Goal: Information Seeking & Learning: Find specific fact

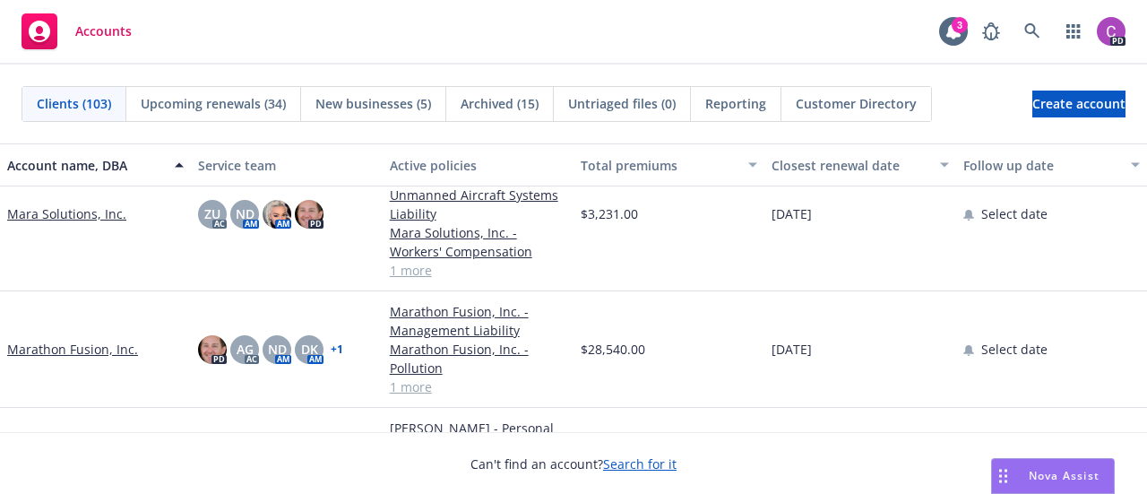
scroll to position [5140, 0]
click at [44, 348] on link "Marathon Fusion, Inc." at bounding box center [72, 348] width 131 height 19
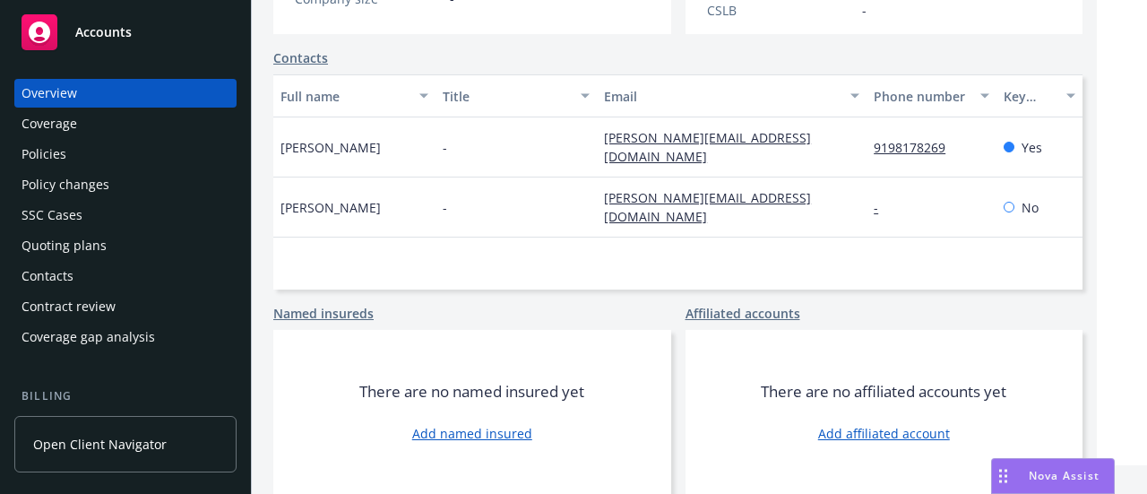
scroll to position [543, 0]
click at [148, 158] on div "Policies" at bounding box center [126, 154] width 208 height 29
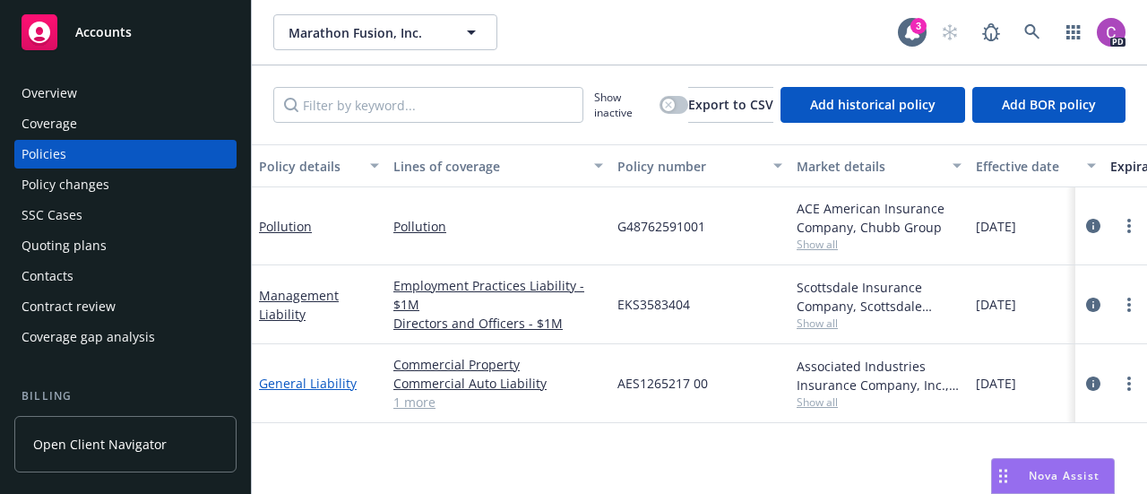
click at [321, 379] on link "General Liability" at bounding box center [308, 383] width 98 height 17
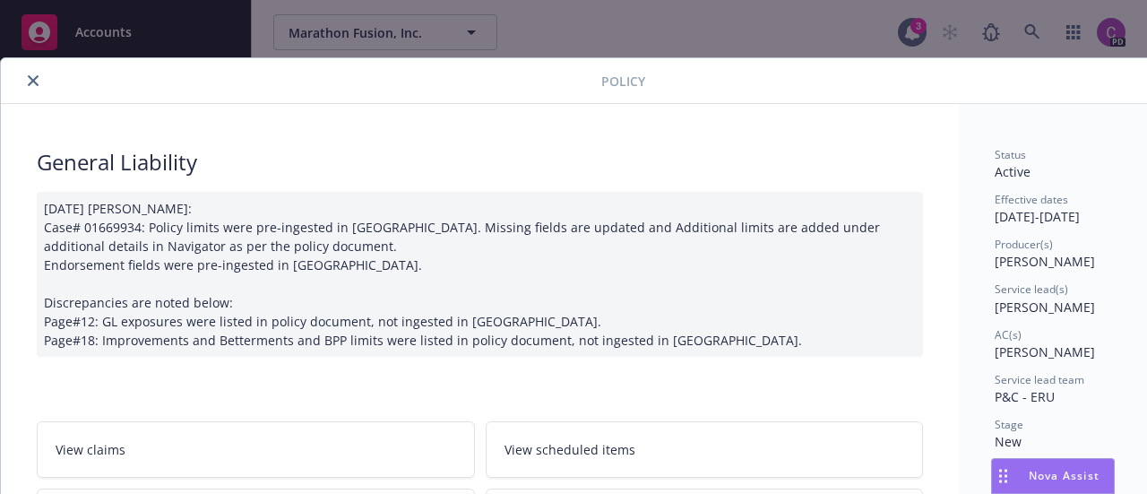
click at [29, 82] on icon "close" at bounding box center [33, 80] width 11 height 11
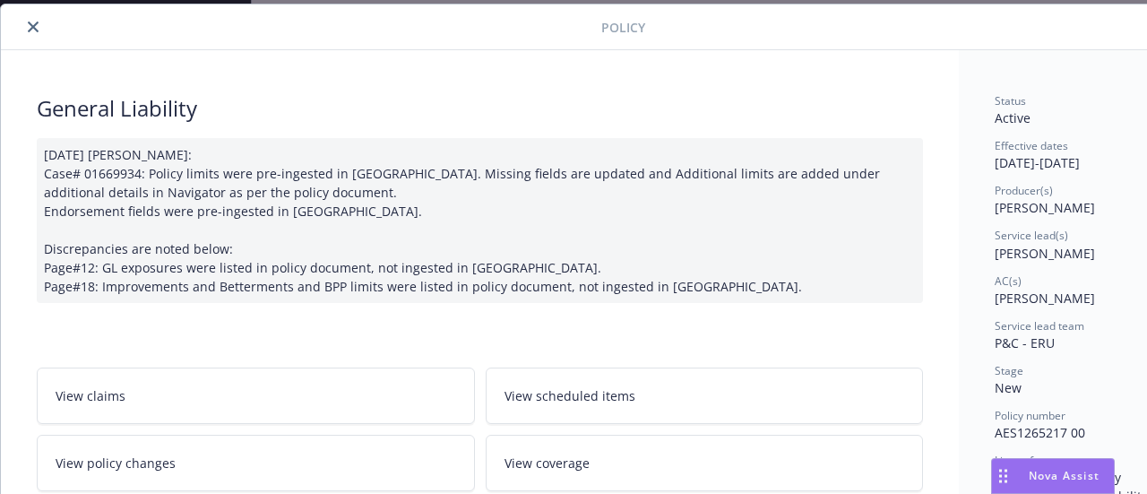
click at [30, 17] on button "close" at bounding box center [33, 27] width 22 height 22
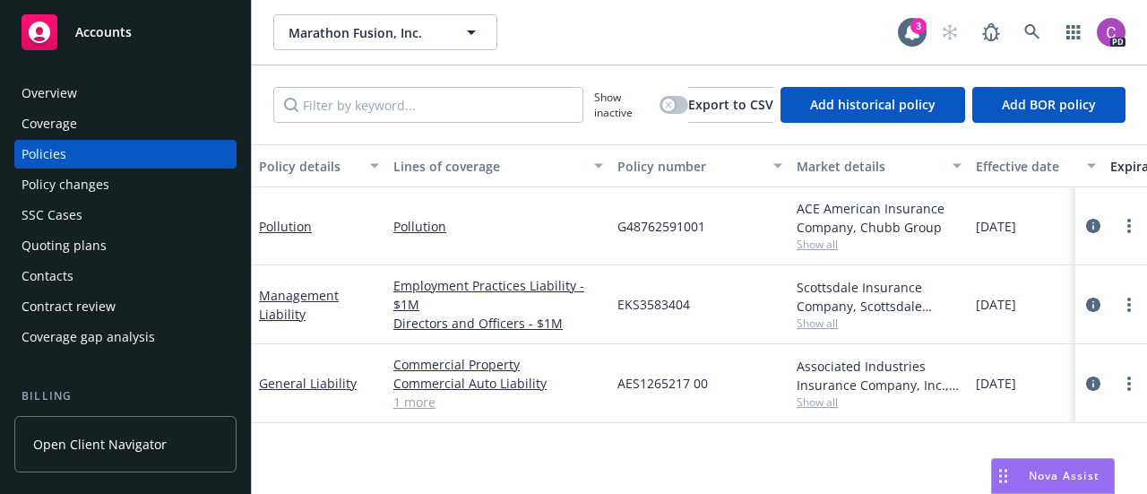
click at [99, 120] on div "Coverage" at bounding box center [126, 123] width 208 height 29
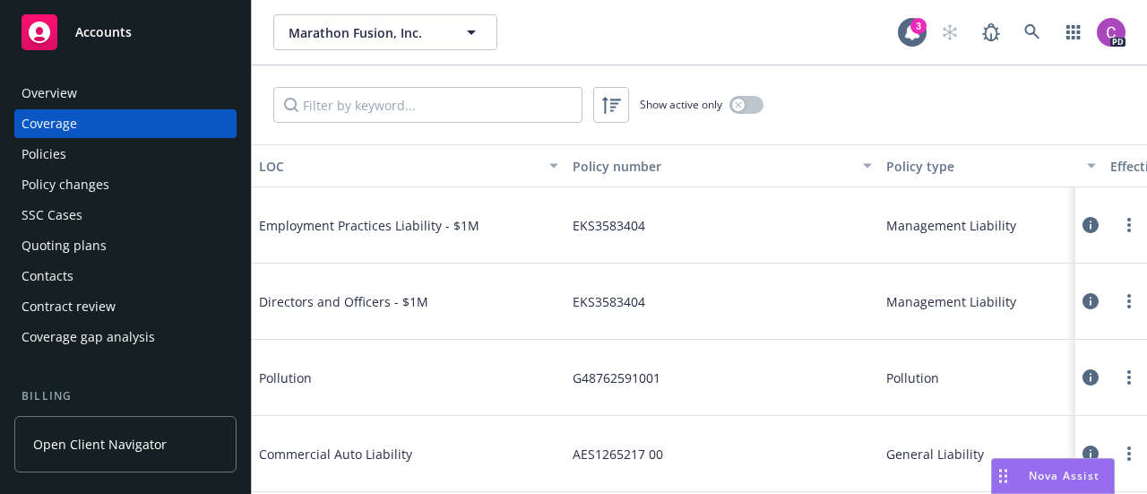
scroll to position [157, 0]
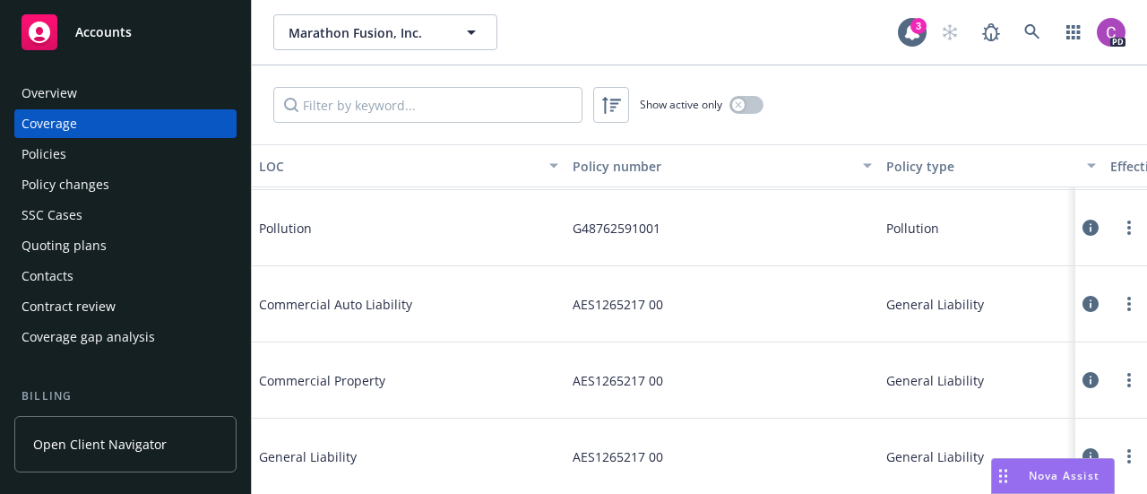
click at [620, 450] on span "AES1265217 00" at bounding box center [618, 456] width 91 height 19
click at [315, 447] on span "General Liability" at bounding box center [393, 456] width 269 height 19
click at [73, 155] on div "Policies" at bounding box center [126, 154] width 208 height 29
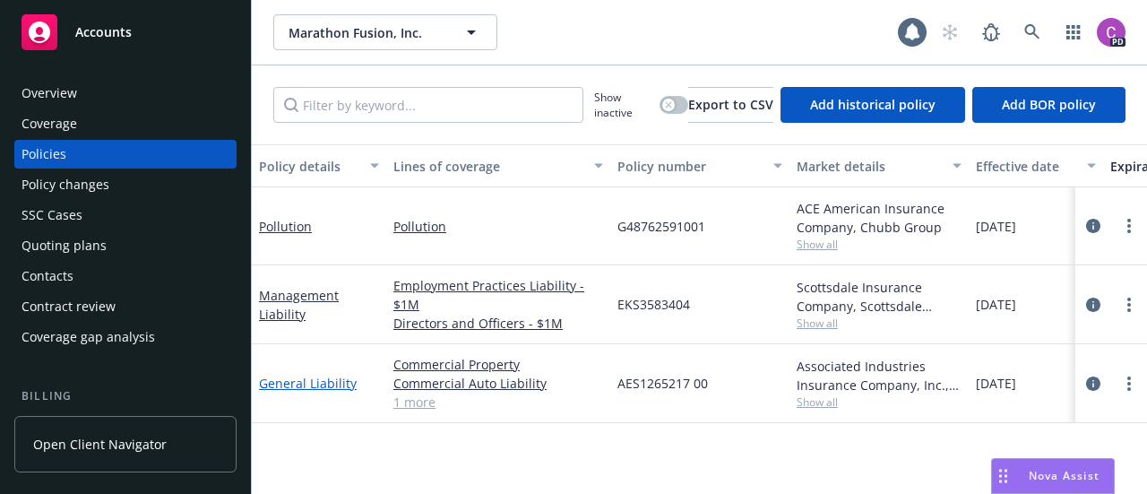
click at [289, 375] on link "General Liability" at bounding box center [308, 383] width 98 height 17
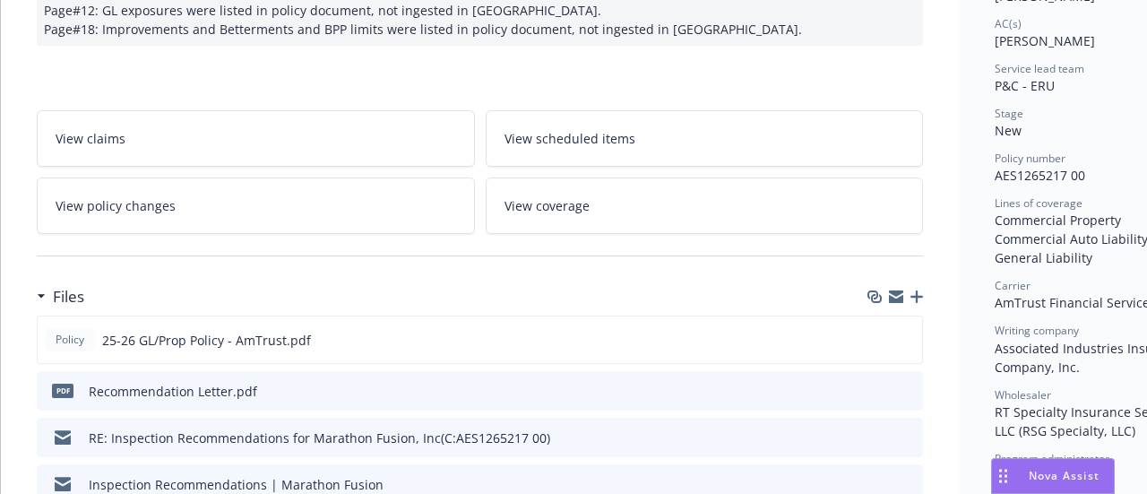
scroll to position [312, 0]
click at [907, 337] on icon "preview file" at bounding box center [905, 338] width 16 height 13
